Goal: Use online tool/utility: Utilize a website feature to perform a specific function

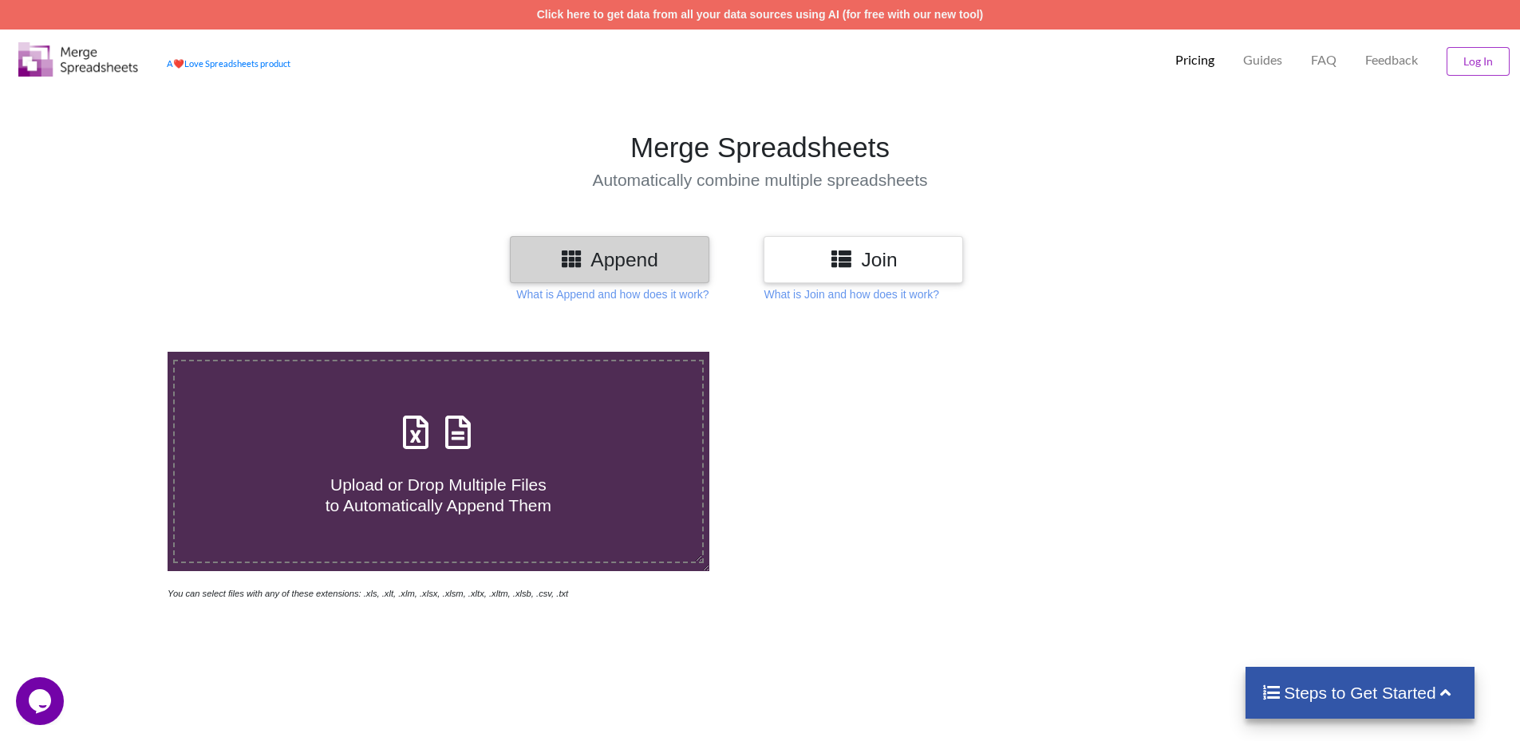
click at [905, 247] on div "Join" at bounding box center [863, 259] width 199 height 47
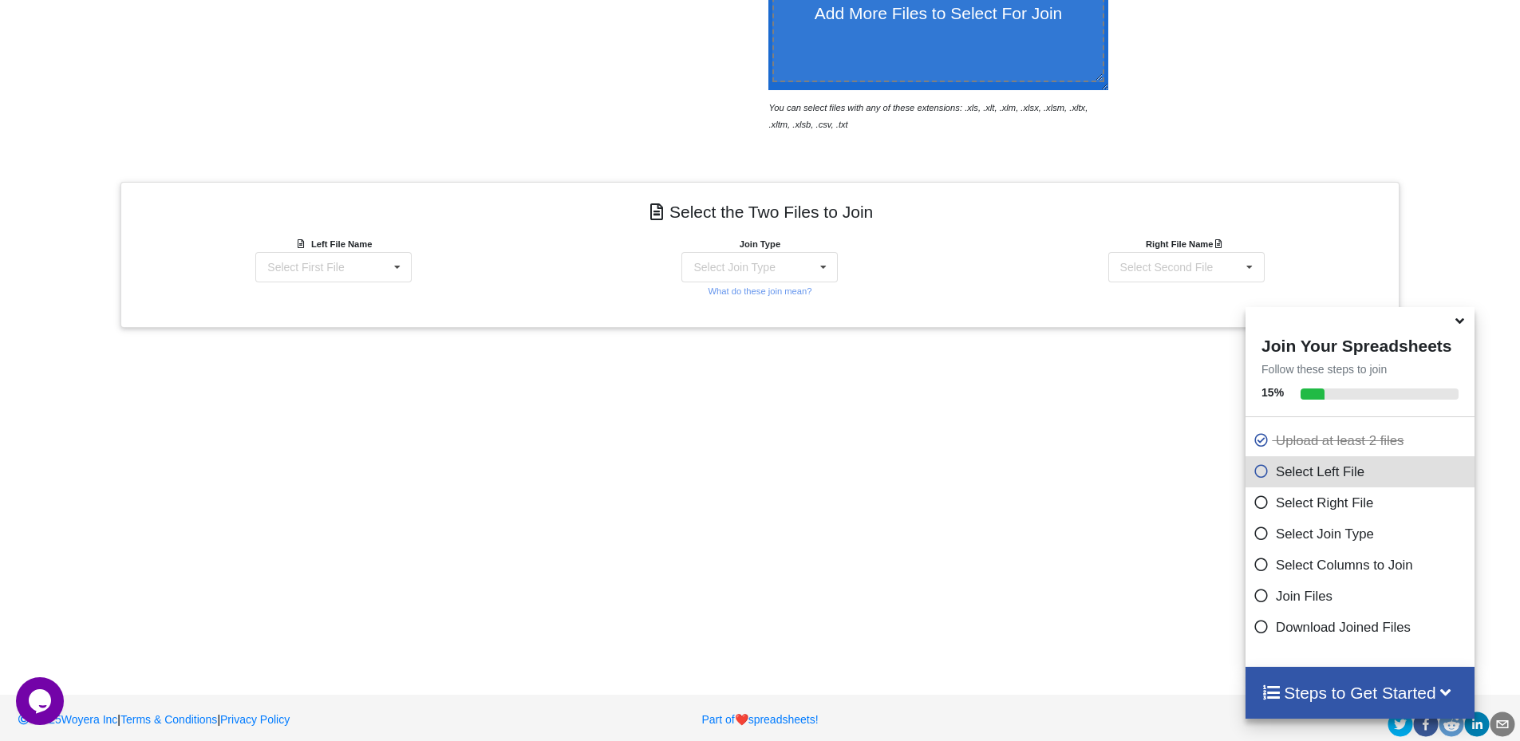
scroll to position [493, 0]
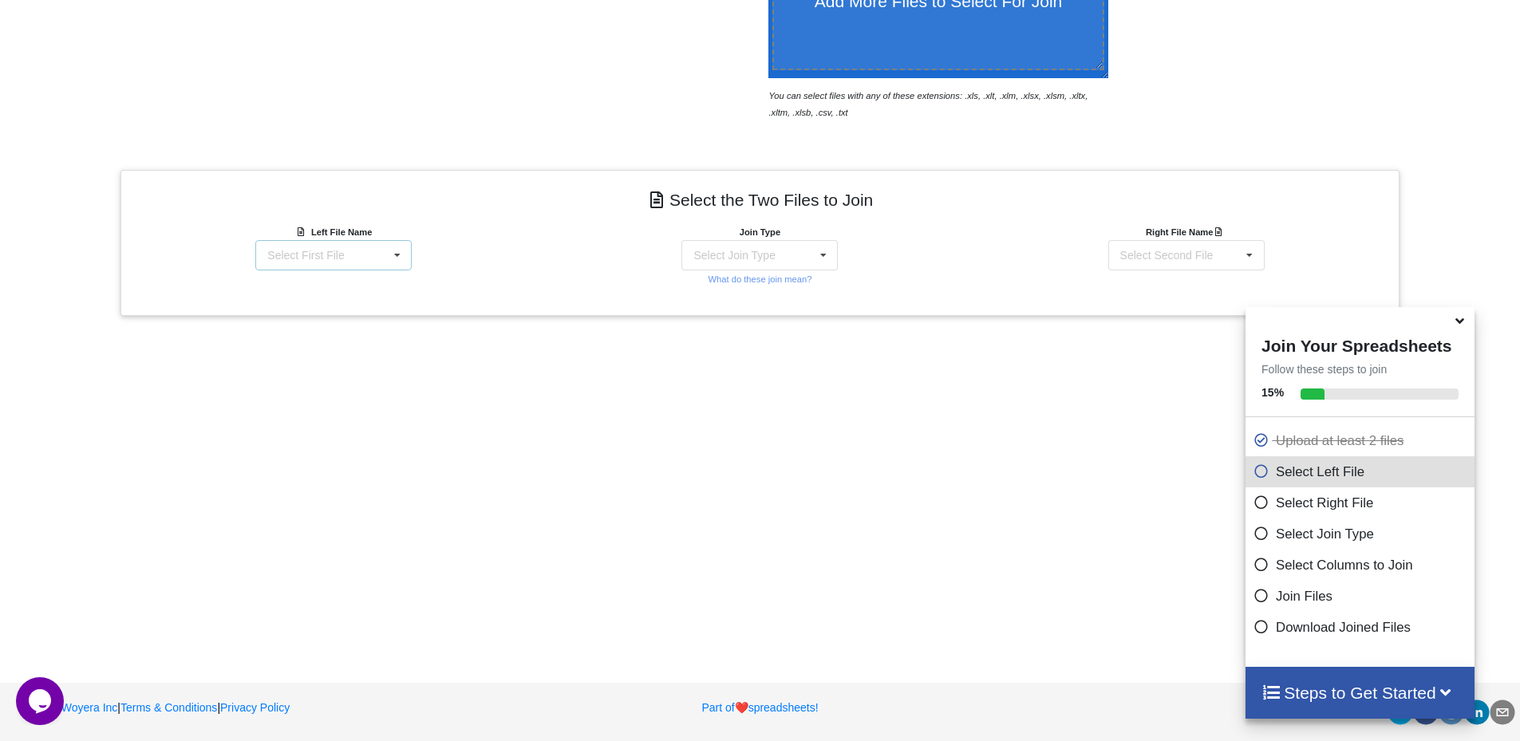
click at [296, 255] on div "Select First File" at bounding box center [305, 255] width 77 height 11
click at [351, 326] on span "BP-Parts-current-prices-compared.xlsx - Sheet1.csv" at bounding box center [322, 320] width 137 height 24
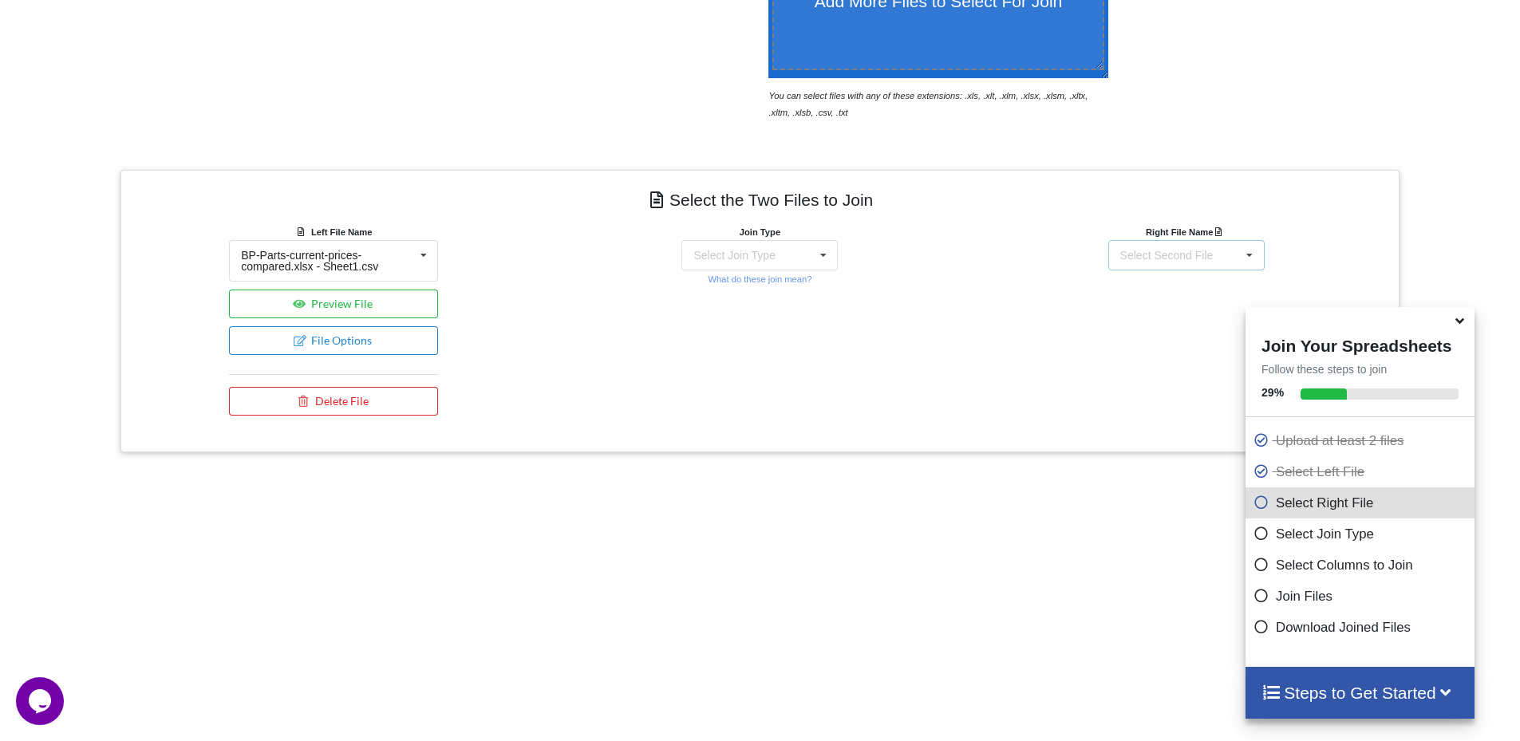
click at [1191, 250] on div "Select Second File" at bounding box center [1166, 255] width 93 height 11
click at [1193, 290] on span "BP-product-prices_[DATE].csv" at bounding box center [1182, 284] width 151 height 13
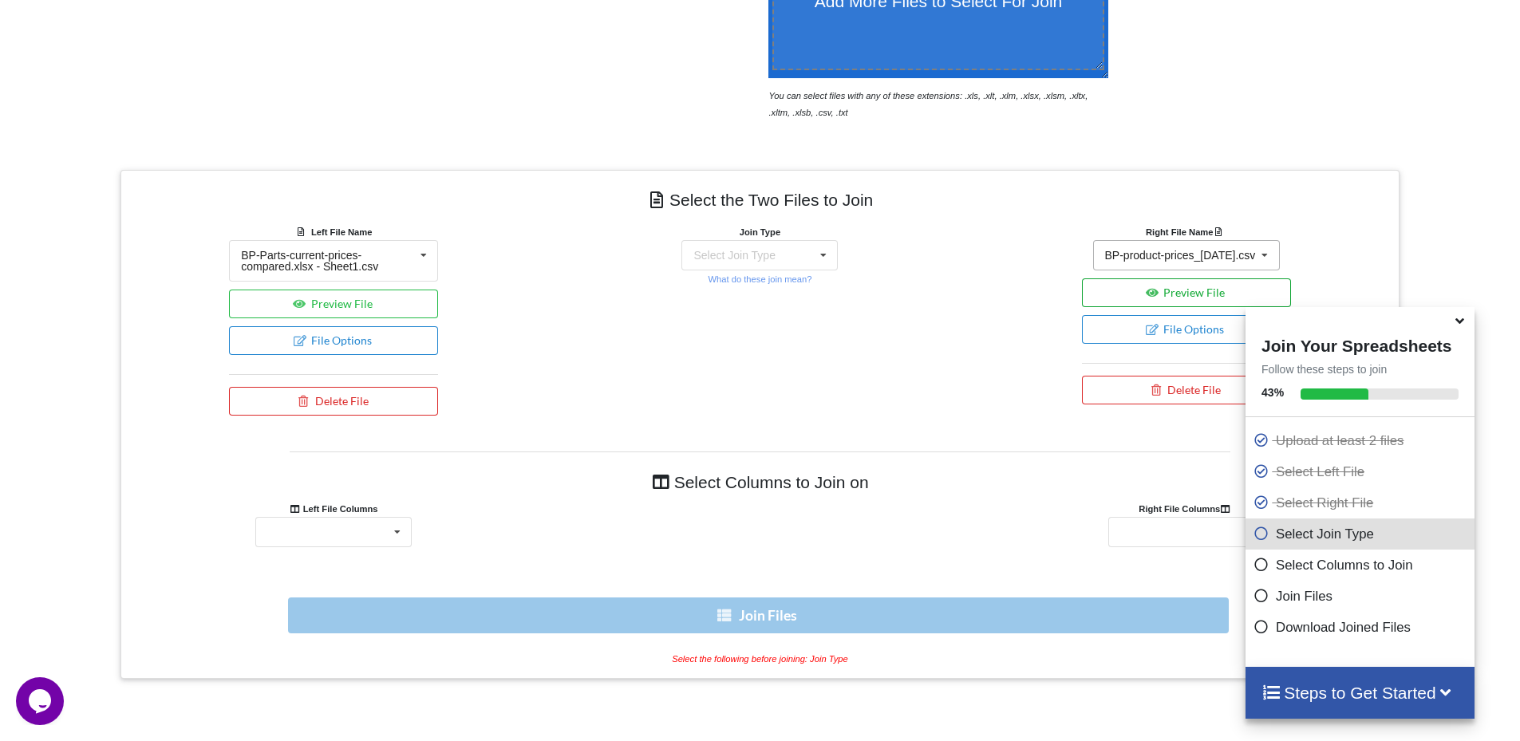
click at [1193, 290] on button "Preview File" at bounding box center [1186, 292] width 209 height 29
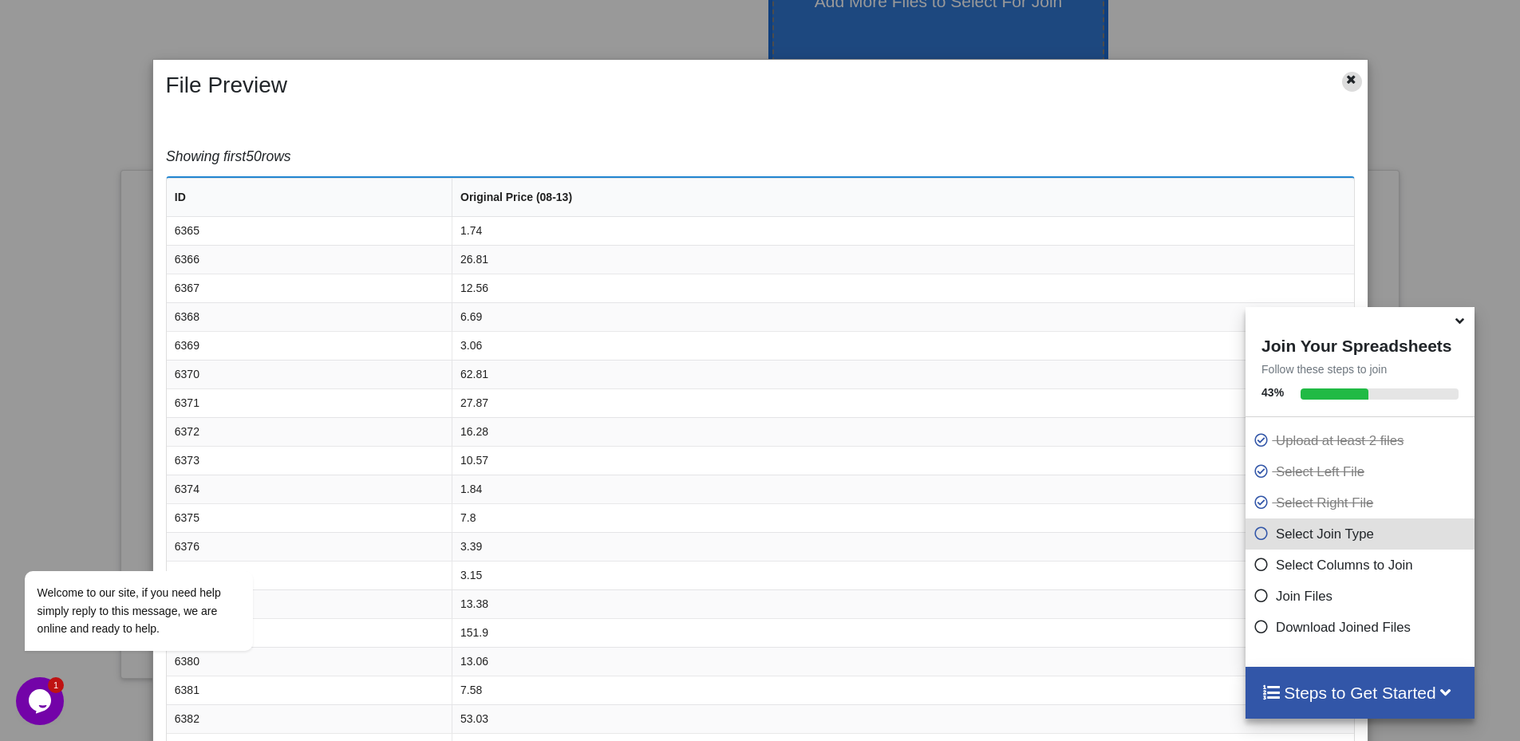
click at [1345, 83] on icon at bounding box center [1352, 77] width 14 height 11
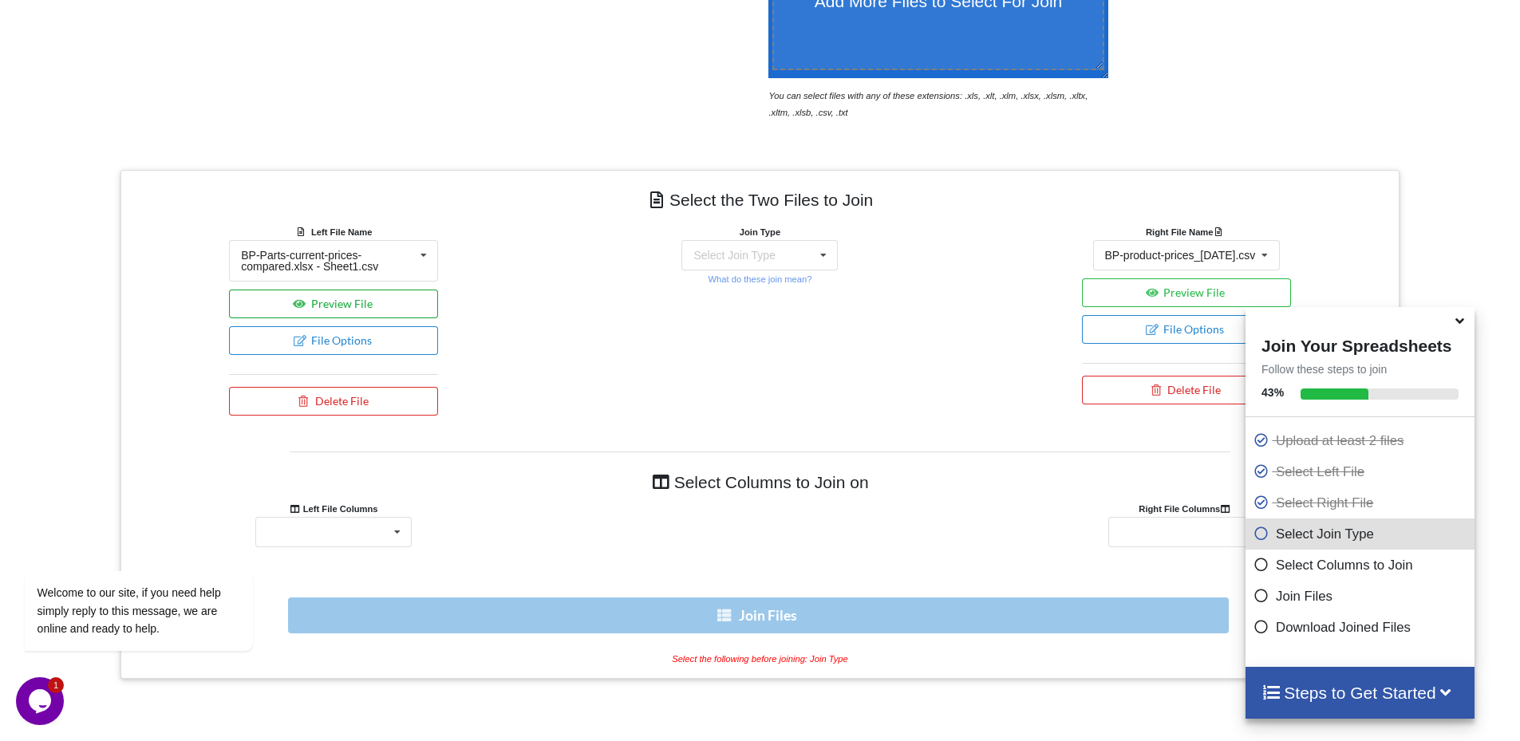
click at [330, 308] on button "Preview File" at bounding box center [333, 304] width 209 height 29
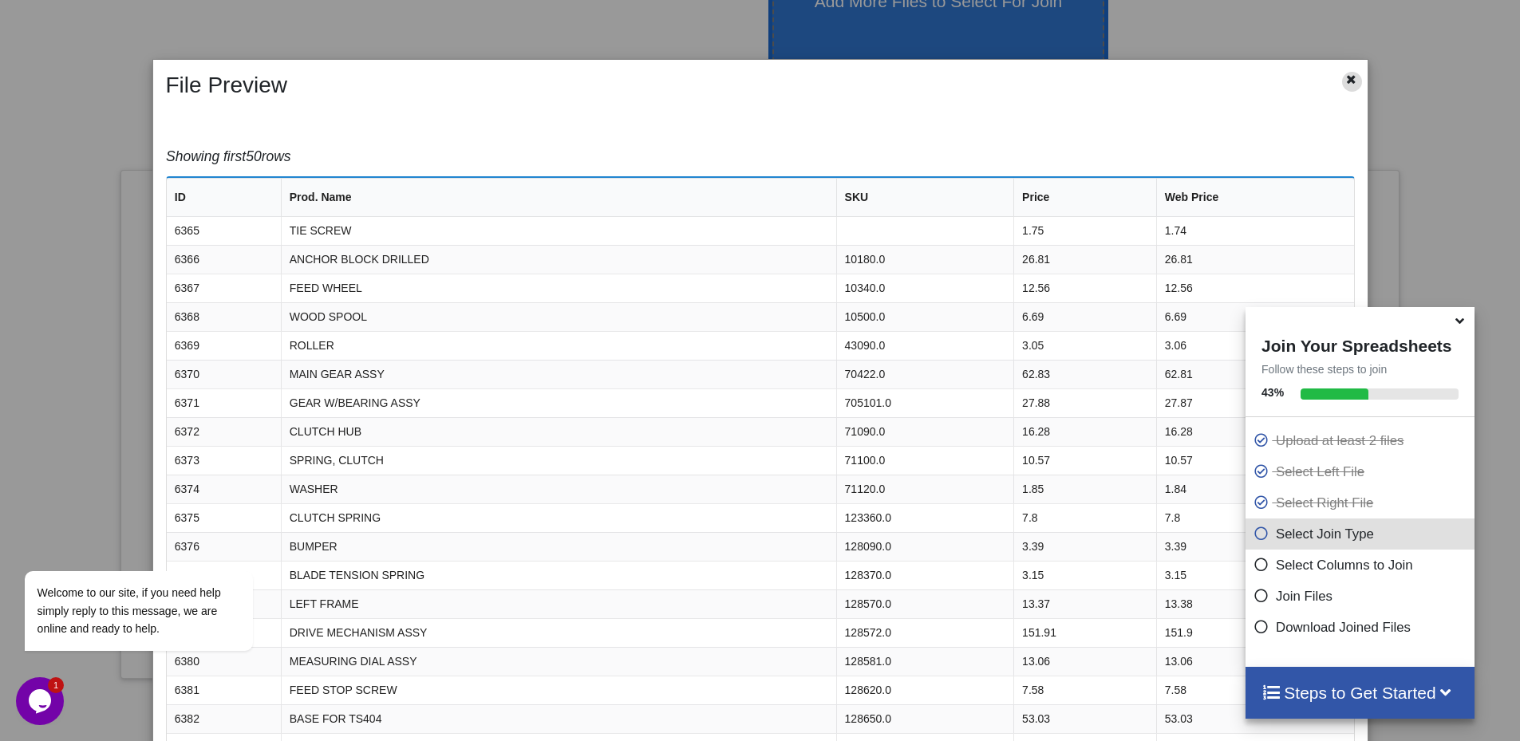
click at [1345, 81] on icon at bounding box center [1352, 77] width 14 height 11
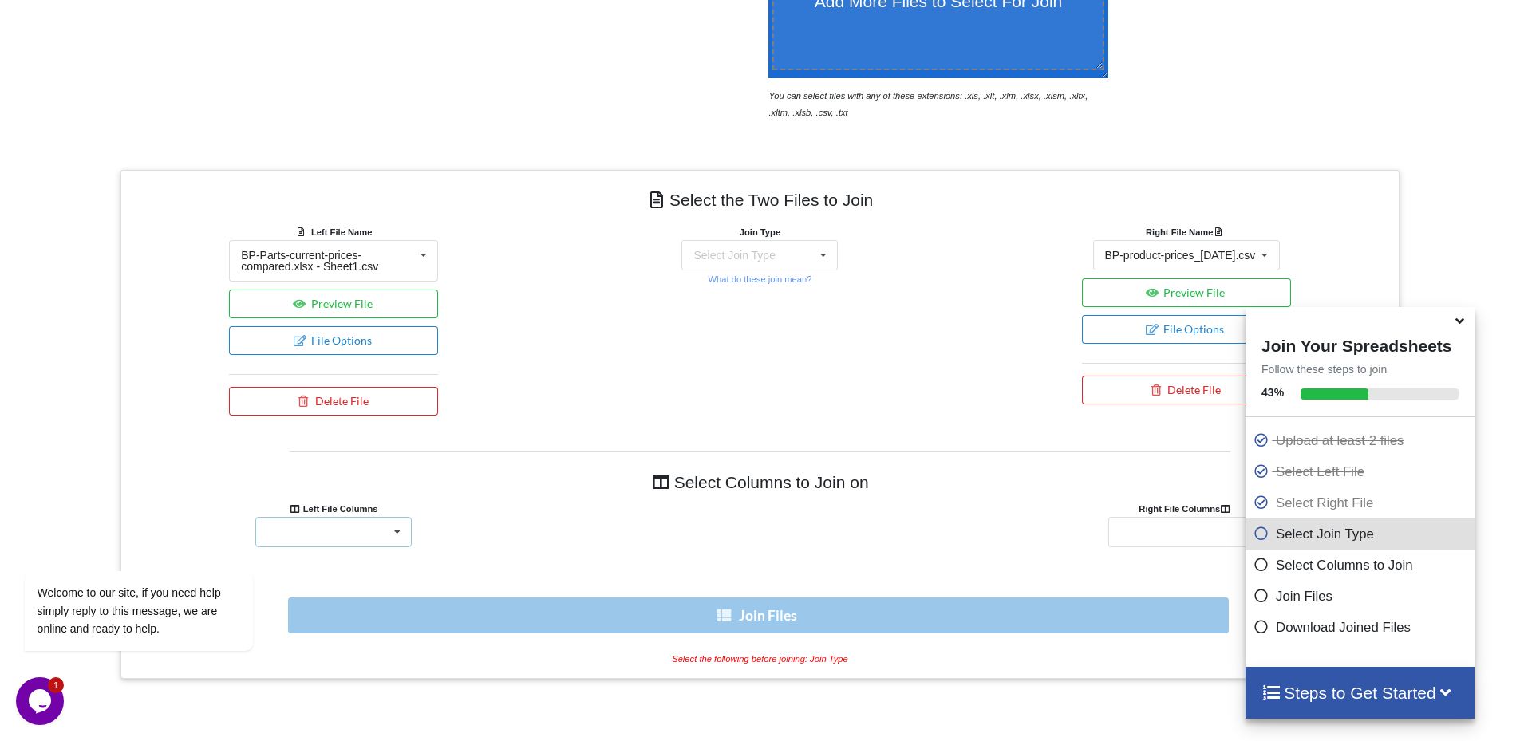
click at [344, 534] on div "ID Prod. Name SKU Price Web Price" at bounding box center [333, 532] width 156 height 30
click at [340, 558] on div "ID" at bounding box center [333, 562] width 155 height 30
click at [801, 254] on div "Select Join Type INNER JOIN LEFT JOIN RIGHT JOIN FULL JOIN" at bounding box center [759, 255] width 156 height 30
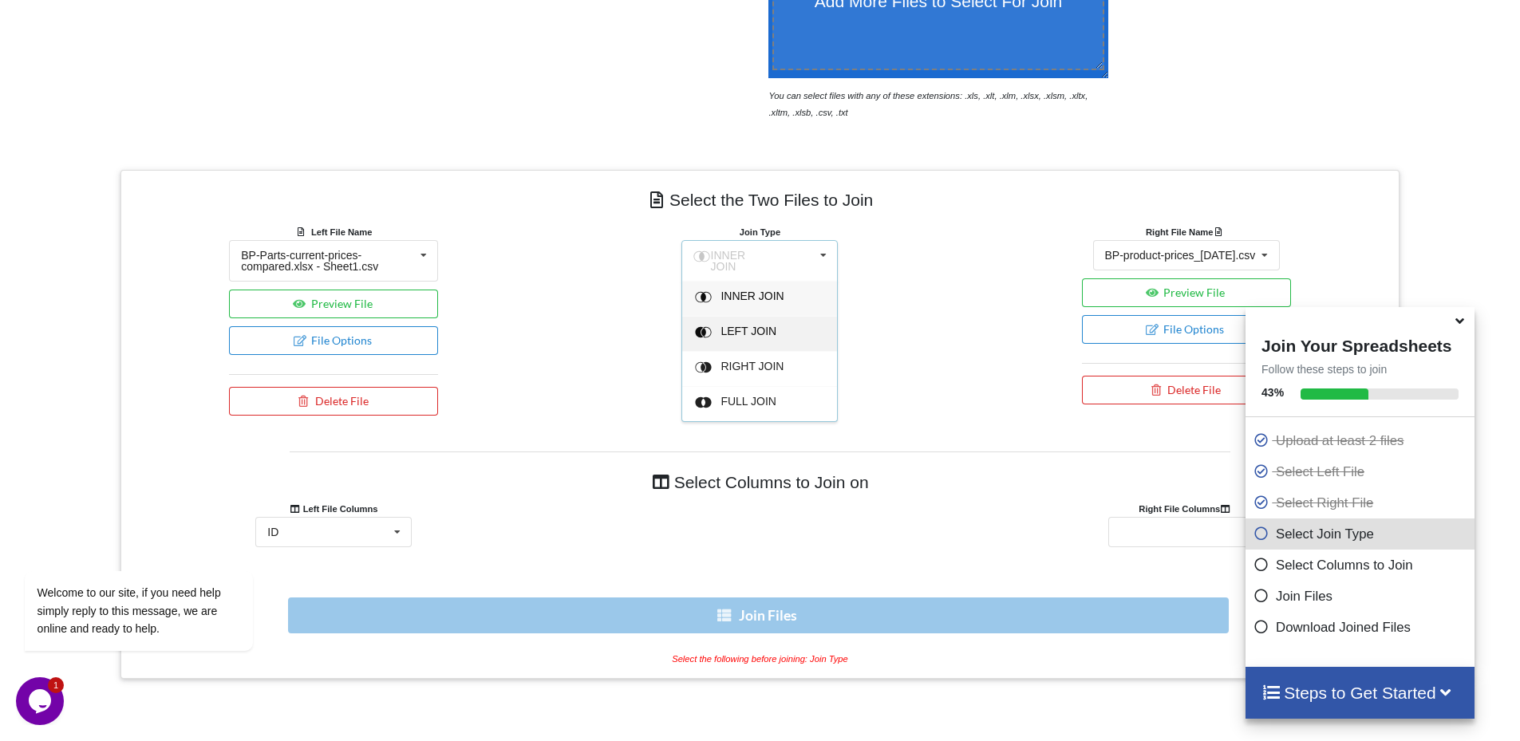
click at [749, 302] on span "LEFT JOIN" at bounding box center [752, 296] width 63 height 13
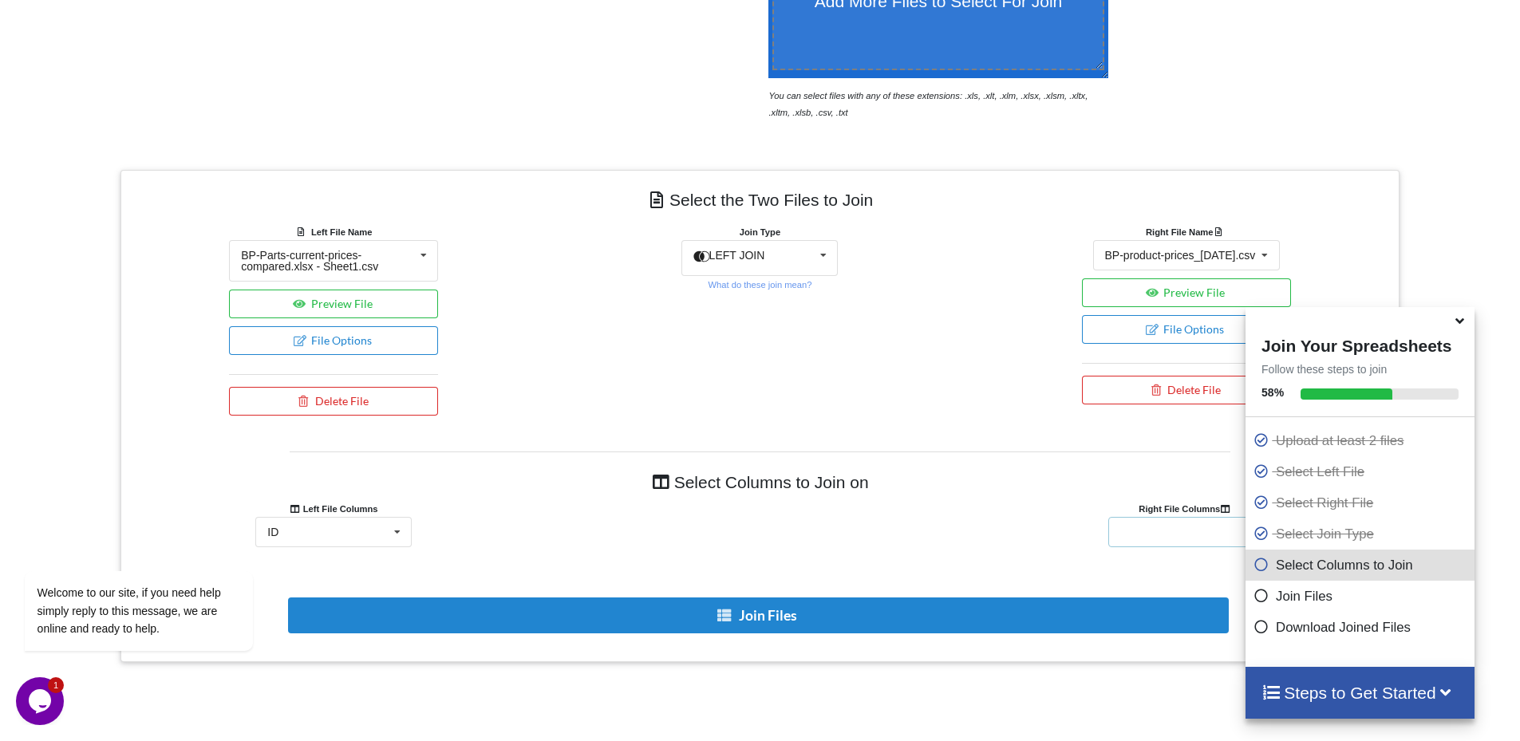
click at [1170, 521] on div "ID Original Price (08-13)" at bounding box center [1186, 532] width 156 height 30
click at [1145, 567] on div "ID" at bounding box center [1186, 562] width 155 height 30
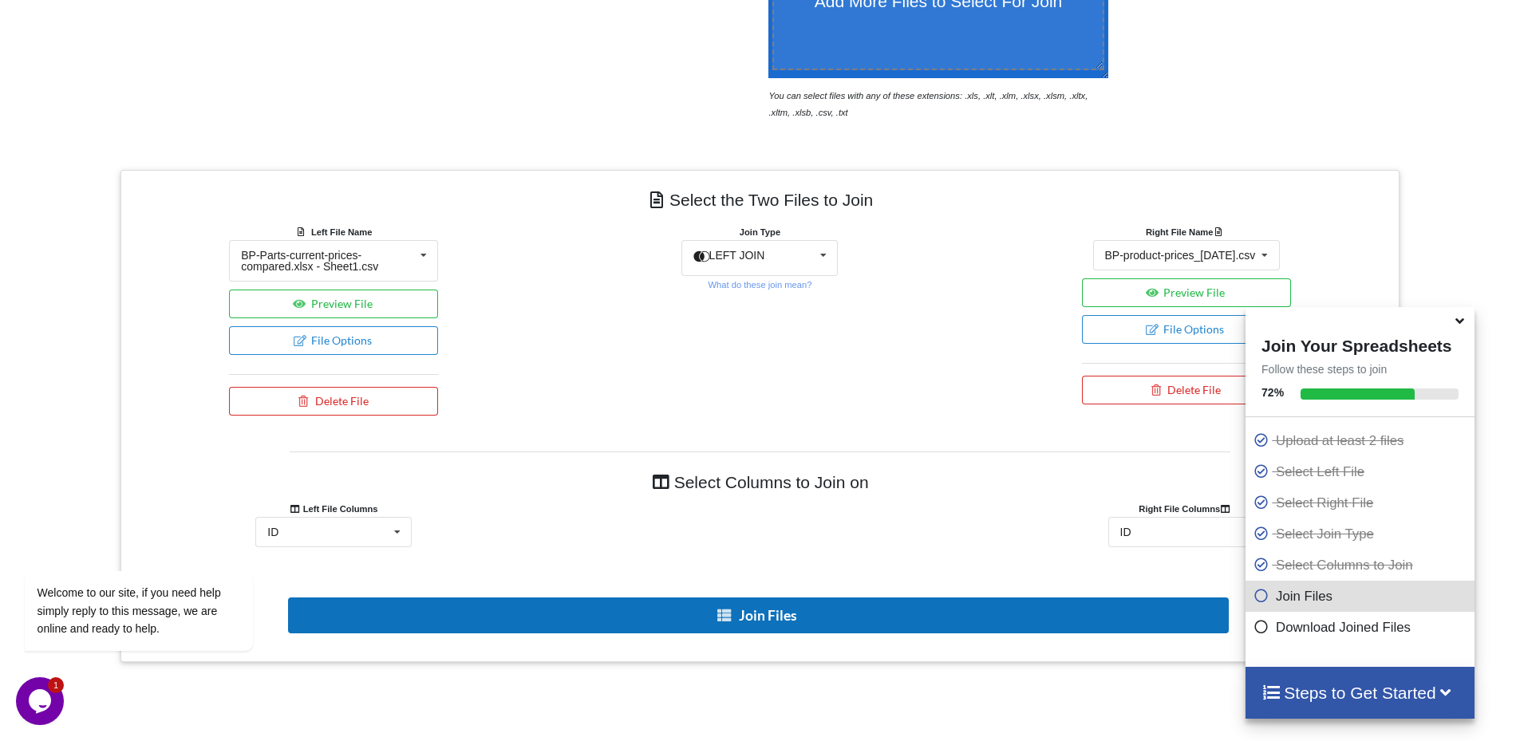
click at [763, 608] on button "Join Files" at bounding box center [758, 616] width 941 height 36
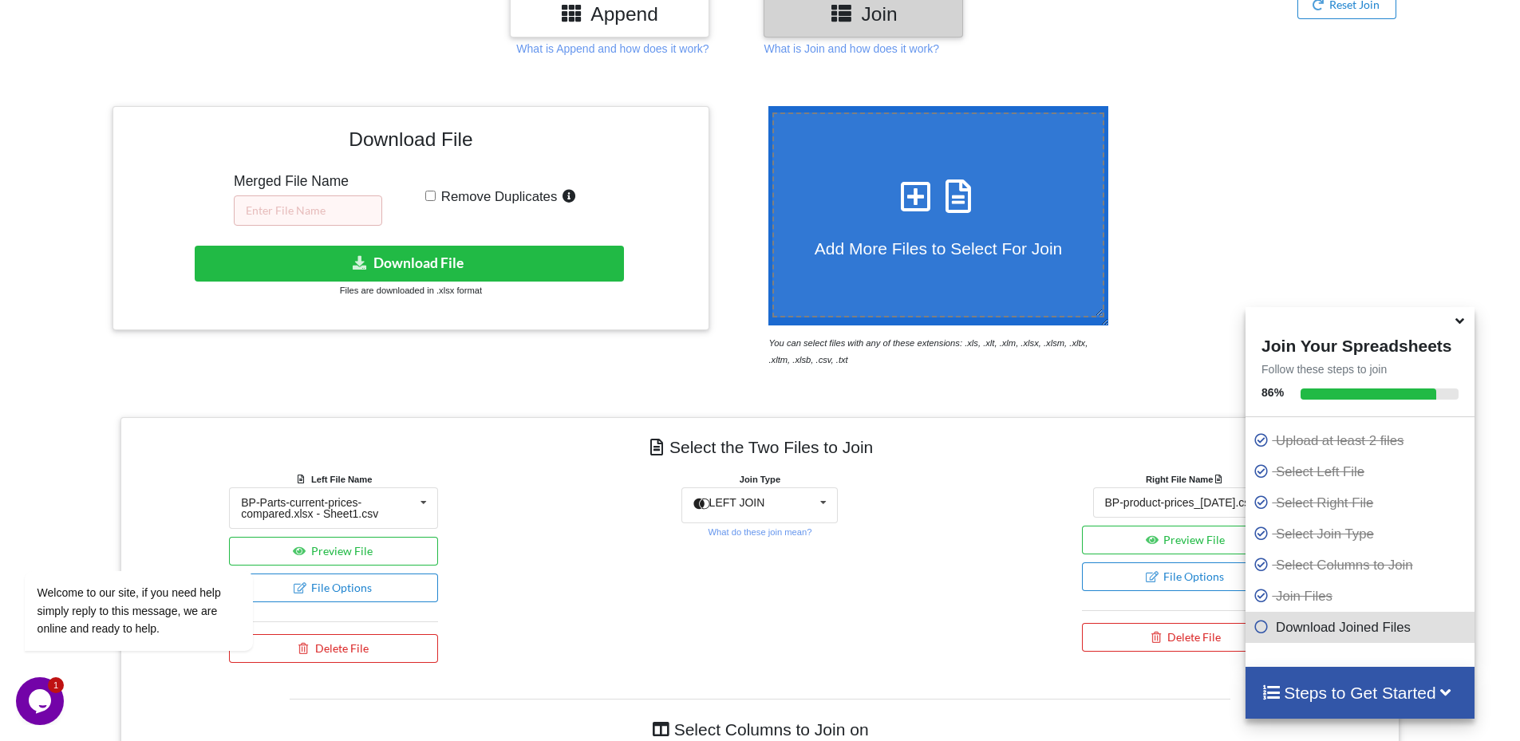
scroll to position [174, 0]
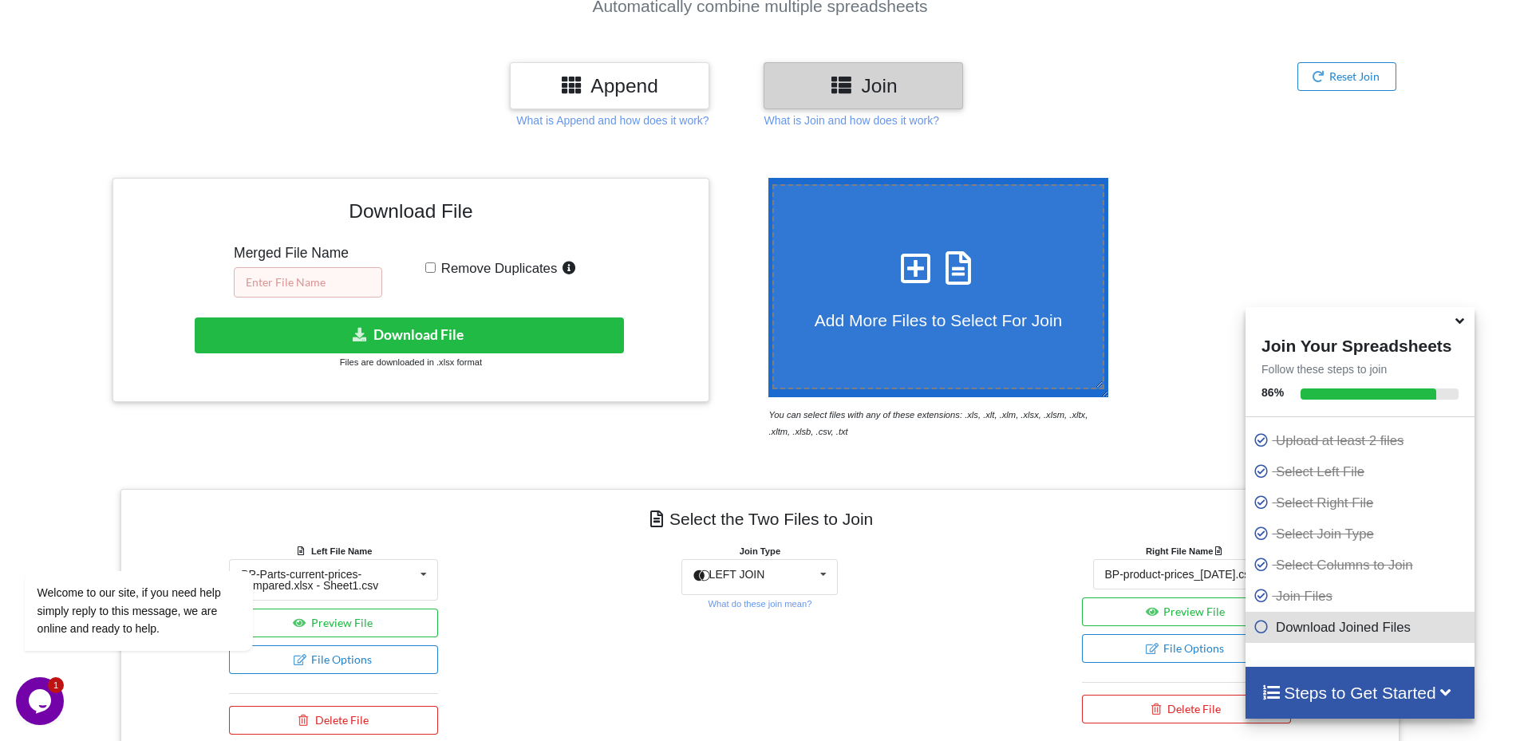
click at [262, 276] on input "text" at bounding box center [308, 282] width 148 height 30
type input "BP-Parts-compared-v3"
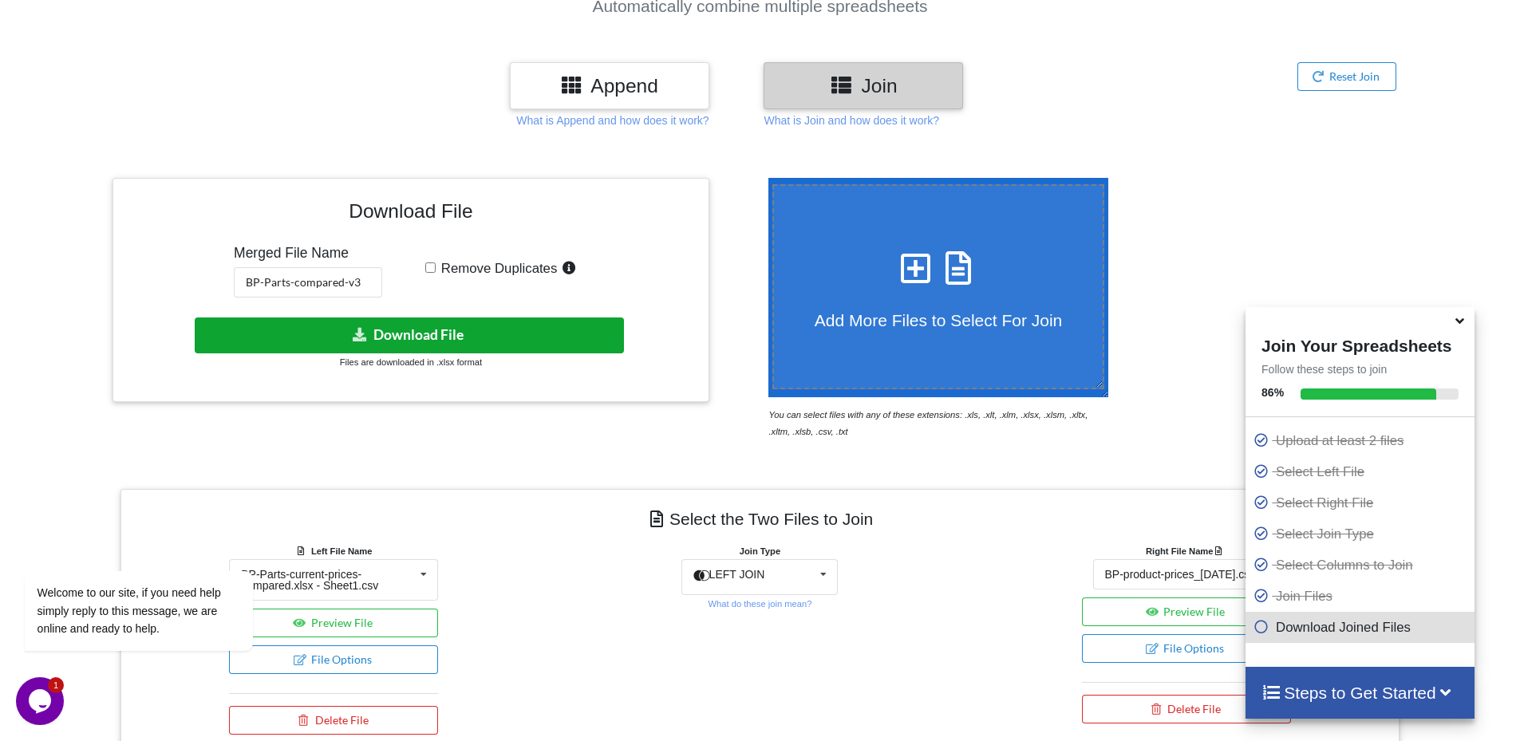
click at [393, 330] on button "Download File" at bounding box center [409, 336] width 429 height 36
